Goal: Communication & Community: Answer question/provide support

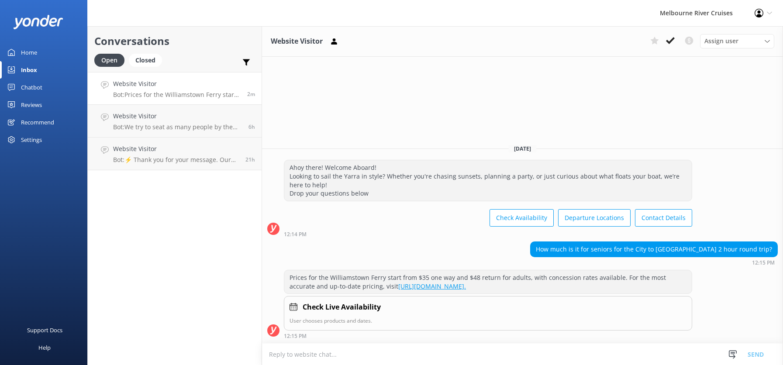
click at [669, 41] on use at bounding box center [670, 40] width 9 height 7
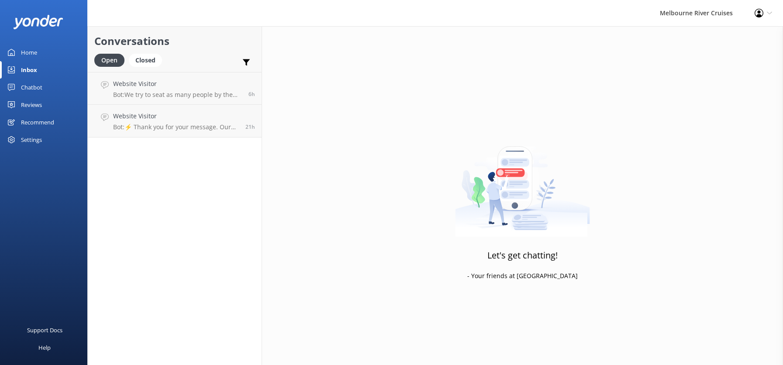
click at [152, 88] on h4 "Website Visitor" at bounding box center [177, 84] width 129 height 10
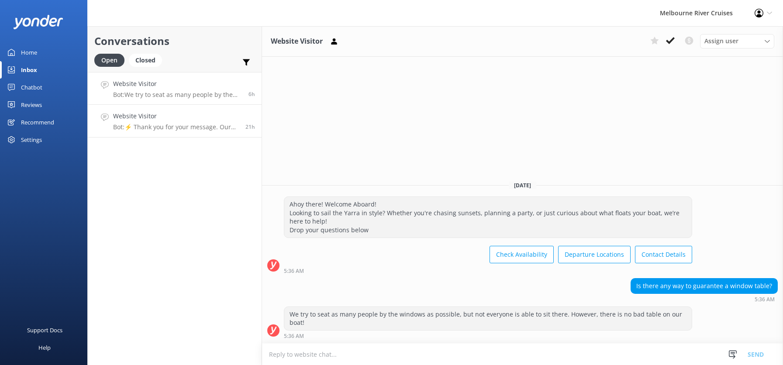
click at [156, 121] on h4 "Website Visitor" at bounding box center [176, 116] width 126 height 10
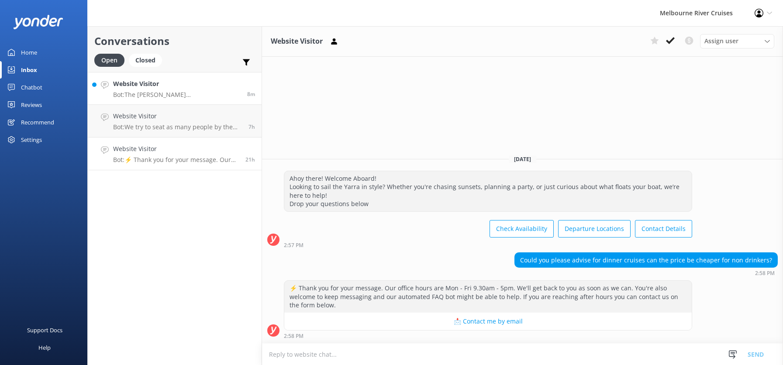
click at [131, 85] on h4 "Website Visitor" at bounding box center [177, 84] width 128 height 10
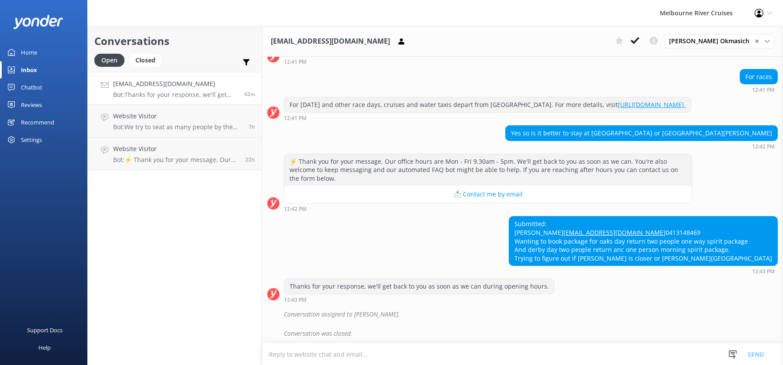
scroll to position [263, 0]
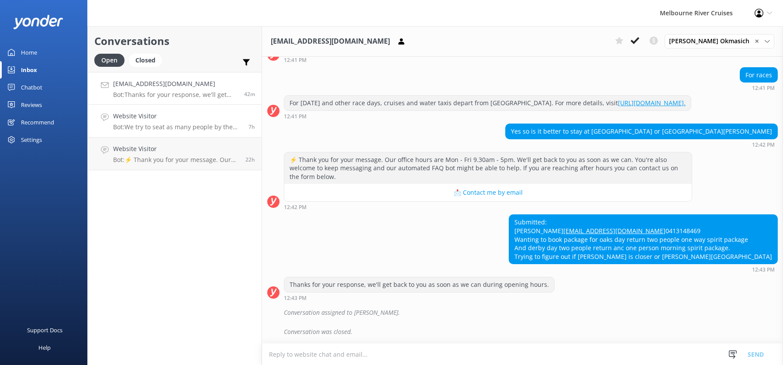
click at [149, 124] on p "Bot: We try to seat as many people by the windows as possible, but not everyone…" at bounding box center [177, 127] width 129 height 8
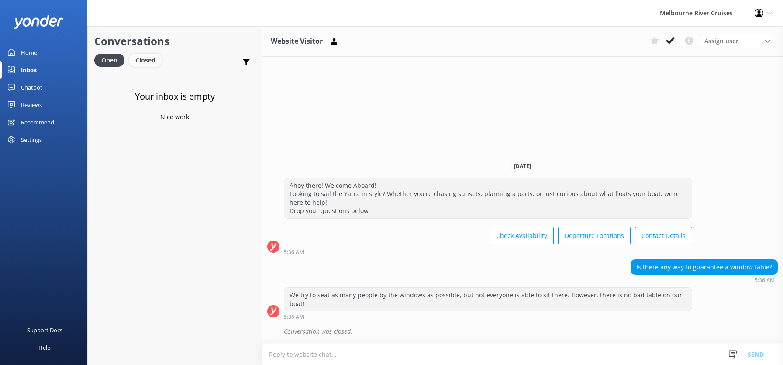
click at [141, 63] on div "Closed" at bounding box center [145, 60] width 33 height 13
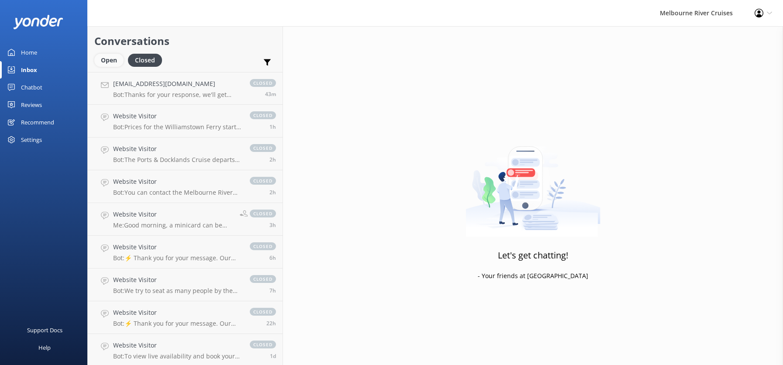
click at [103, 62] on div "Open" at bounding box center [108, 60] width 29 height 13
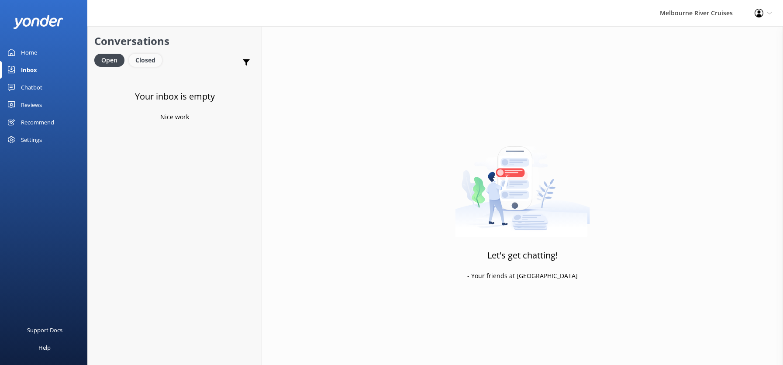
click at [147, 60] on div "Closed" at bounding box center [145, 60] width 33 height 13
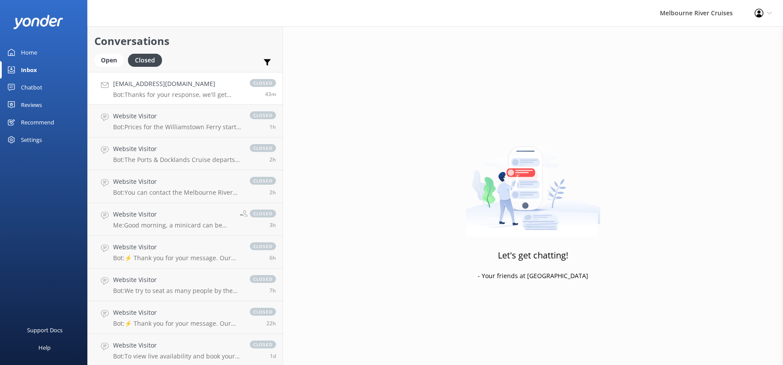
click at [150, 87] on h4 "[EMAIL_ADDRESS][DOMAIN_NAME]" at bounding box center [177, 84] width 128 height 10
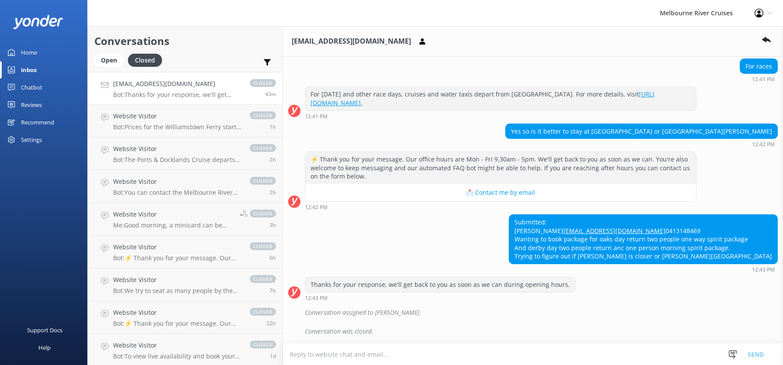
scroll to position [263, 0]
click at [143, 121] on h4 "Website Visitor" at bounding box center [177, 116] width 128 height 10
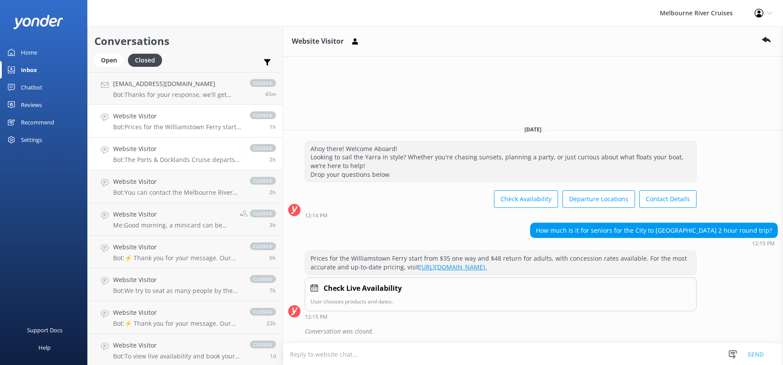
drag, startPoint x: 147, startPoint y: 147, endPoint x: 149, endPoint y: 152, distance: 5.7
click at [146, 147] on h4 "Website Visitor" at bounding box center [177, 149] width 128 height 10
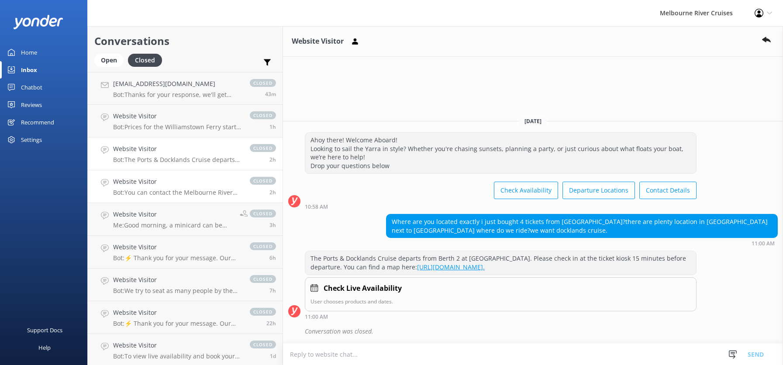
click at [150, 184] on h4 "Website Visitor" at bounding box center [177, 182] width 128 height 10
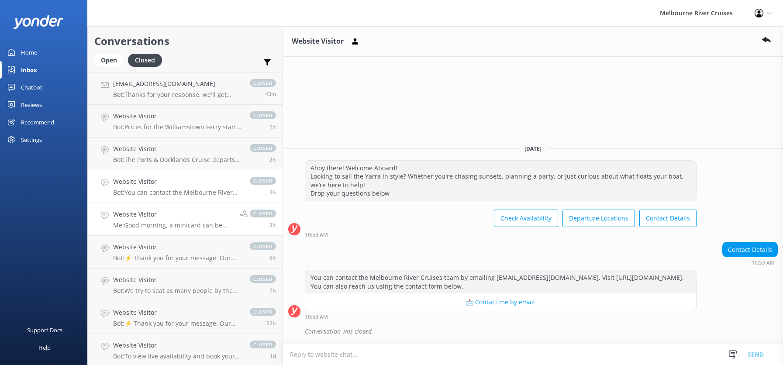
click at [148, 220] on div "Website Visitor Me: Good morning, a minicard can be redeemed only at the ticket…" at bounding box center [173, 219] width 120 height 19
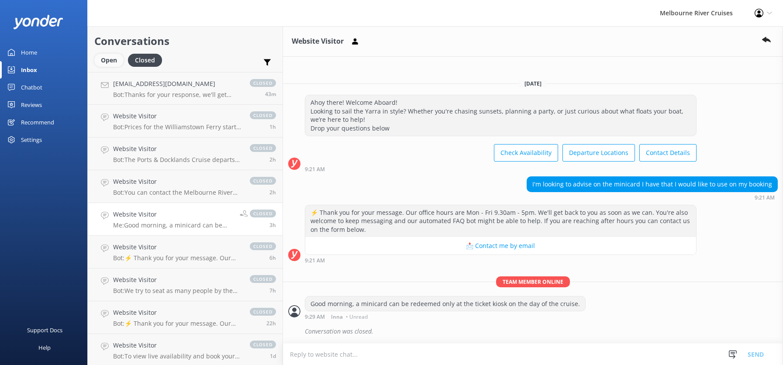
click at [107, 56] on div "Open" at bounding box center [108, 60] width 29 height 13
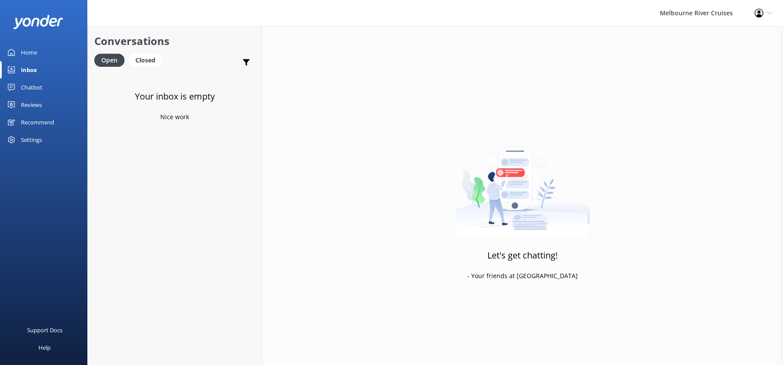
click at [28, 51] on div "Home" at bounding box center [29, 52] width 16 height 17
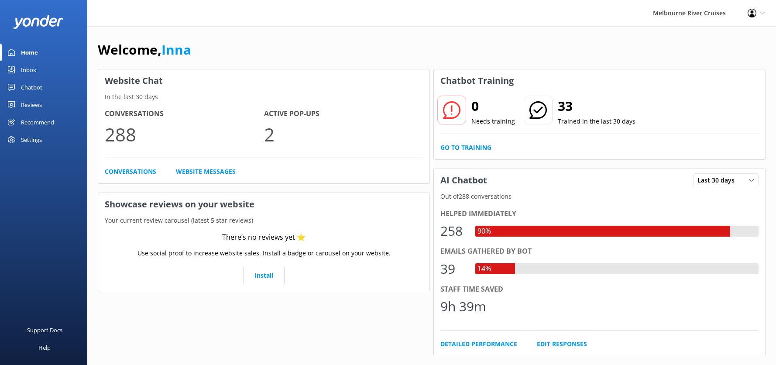
click at [25, 71] on div "Inbox" at bounding box center [28, 69] width 15 height 17
